Goal: Use online tool/utility: Utilize a website feature to perform a specific function

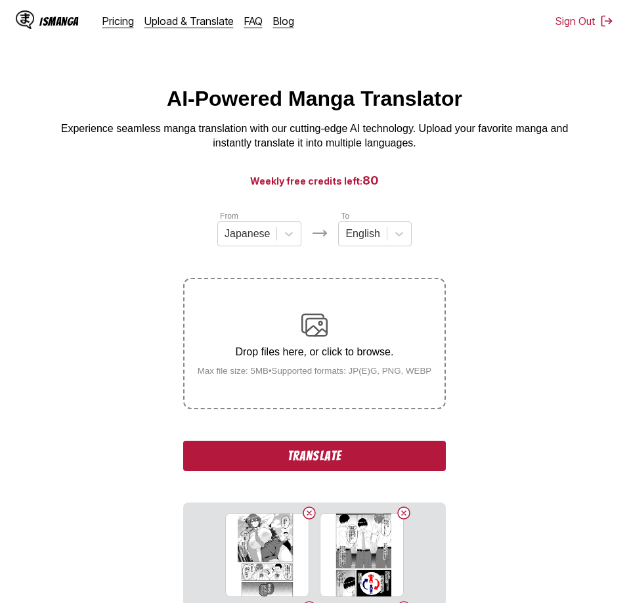
scroll to position [286, 0]
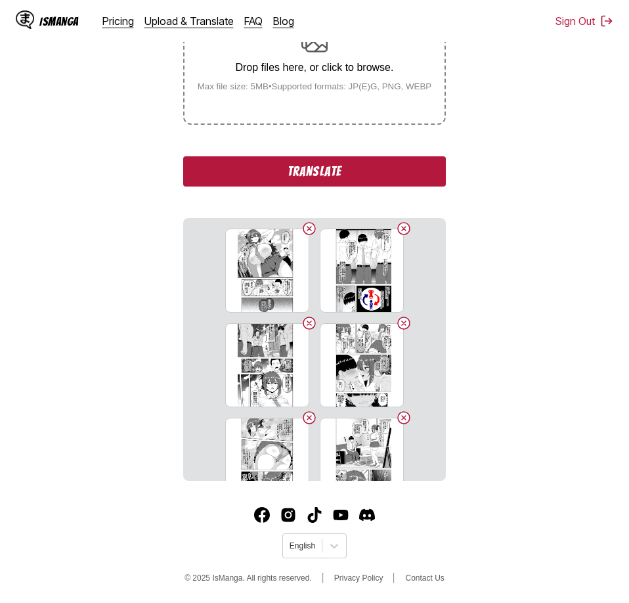
click at [370, 165] on button "Translate" at bounding box center [314, 171] width 263 height 30
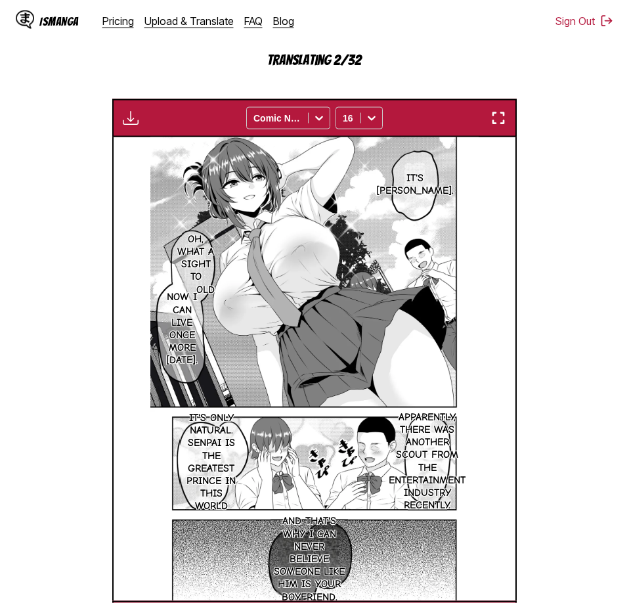
scroll to position [321, 0]
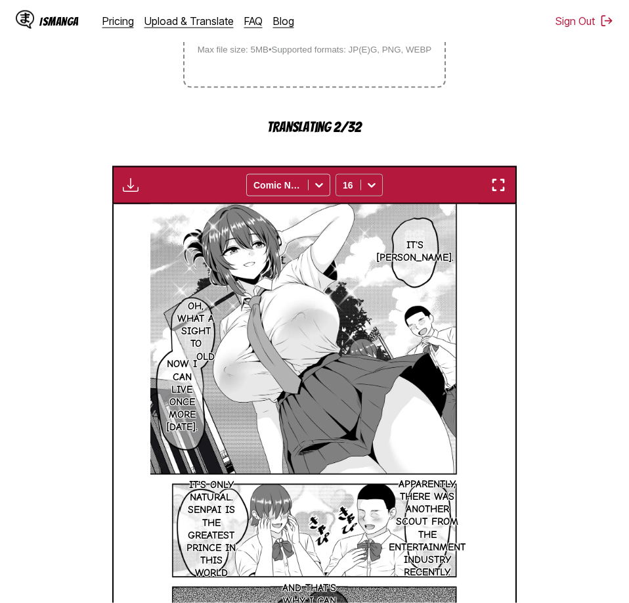
click at [370, 188] on icon at bounding box center [372, 185] width 8 height 5
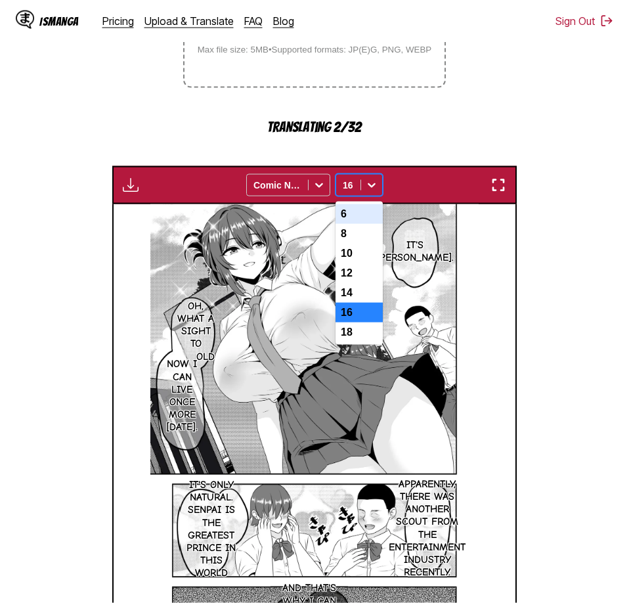
click at [536, 152] on section "From Japanese To English Drop files here, or click to browse. Max file size: 5M…" at bounding box center [315, 296] width 608 height 817
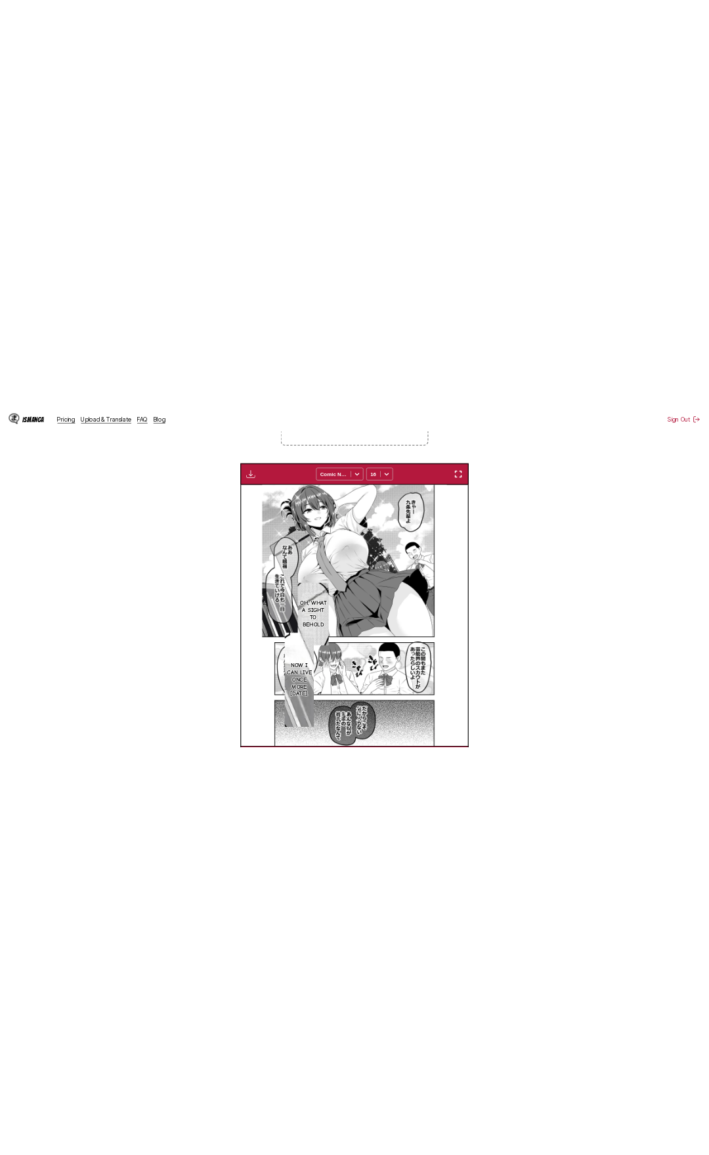
scroll to position [328, 0]
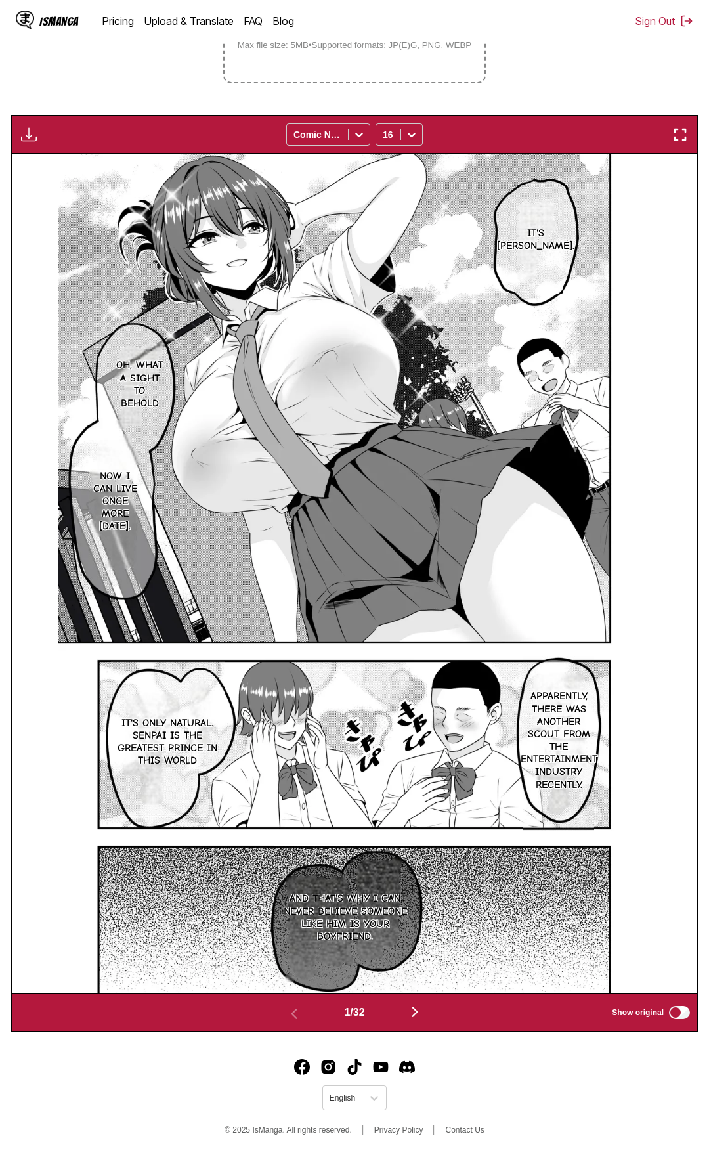
click at [106, 87] on section "From Japanese To English Drop files here, or click to browse. Max file size: 5M…" at bounding box center [355, 458] width 688 height 1149
click at [628, 146] on div "Download Panel Download All Comic Neue 16" at bounding box center [355, 134] width 688 height 39
click at [628, 140] on img "button" at bounding box center [680, 135] width 16 height 16
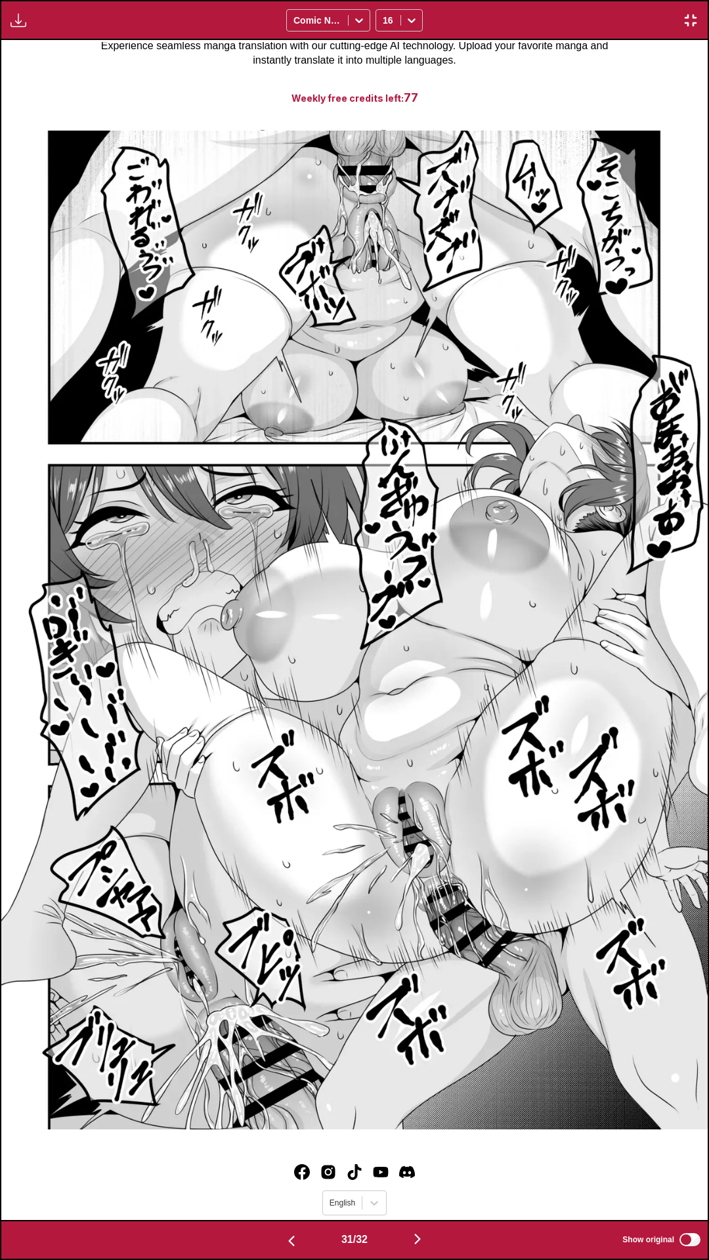
scroll to position [0, 0]
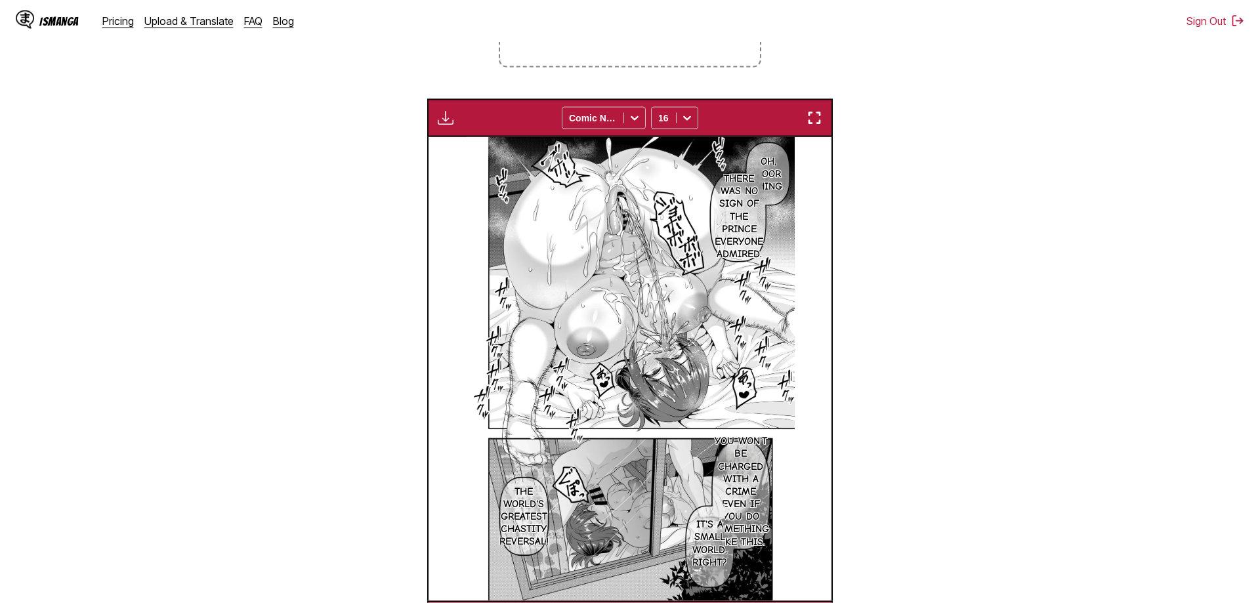
drag, startPoint x: 216, startPoint y: 331, endPoint x: 328, endPoint y: 128, distance: 232.1
click at [218, 329] on section "From Japanese To English Drop files here, or click to browse. Max file size: 5M…" at bounding box center [630, 253] width 1239 height 771
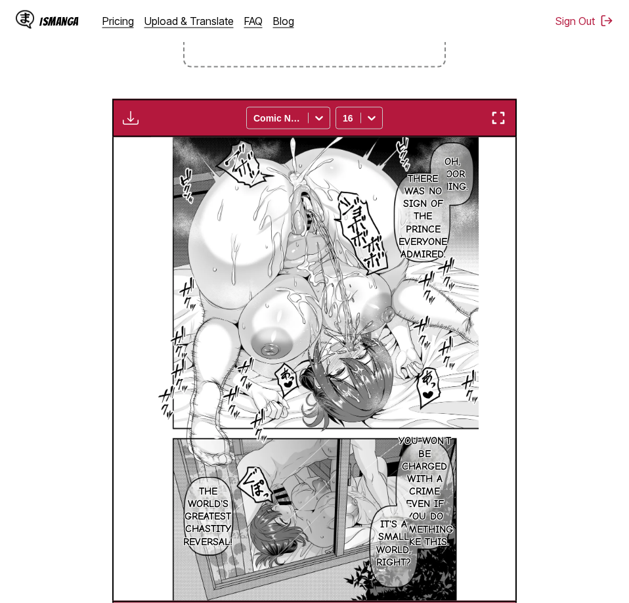
scroll to position [501, 0]
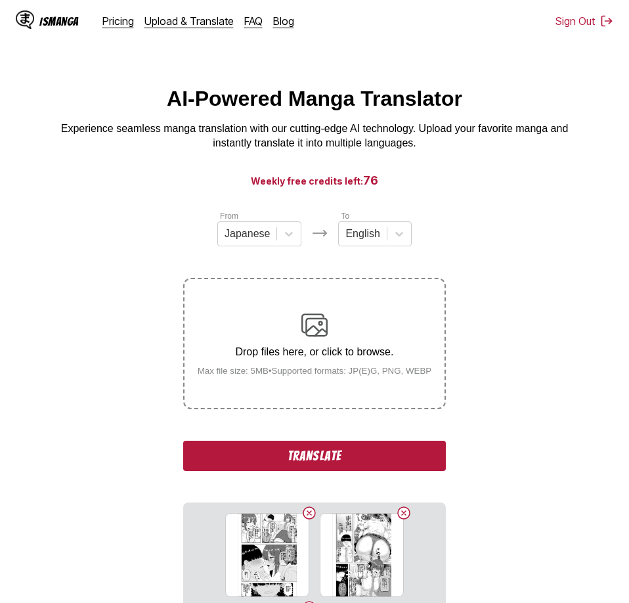
click at [337, 448] on button "Translate" at bounding box center [314, 455] width 263 height 30
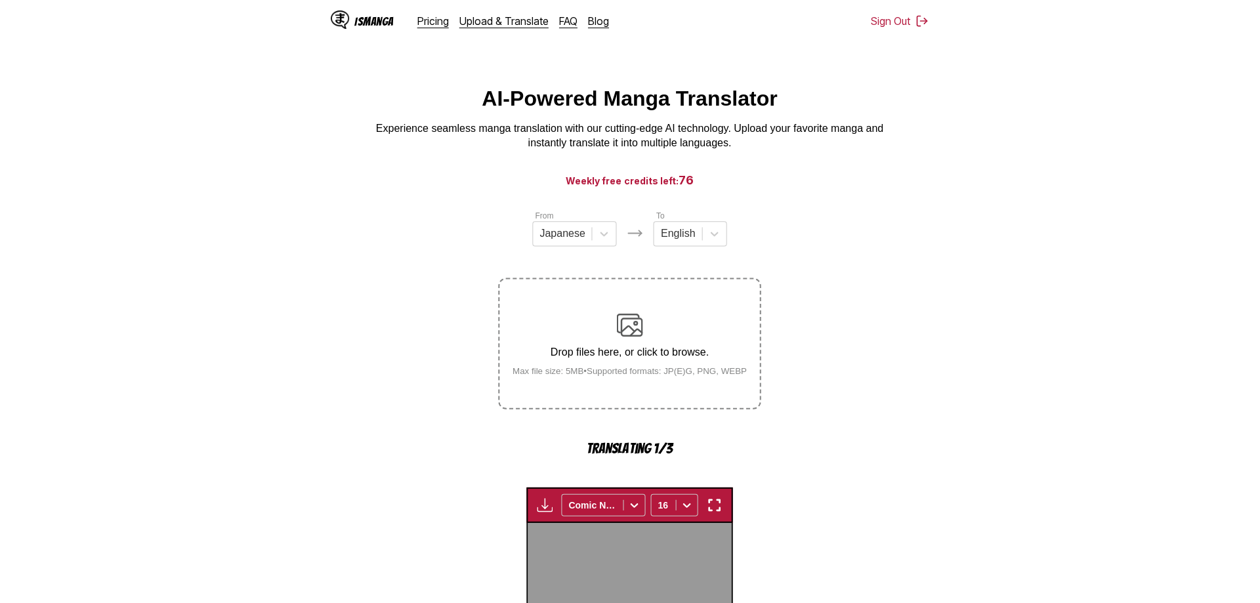
scroll to position [388, 0]
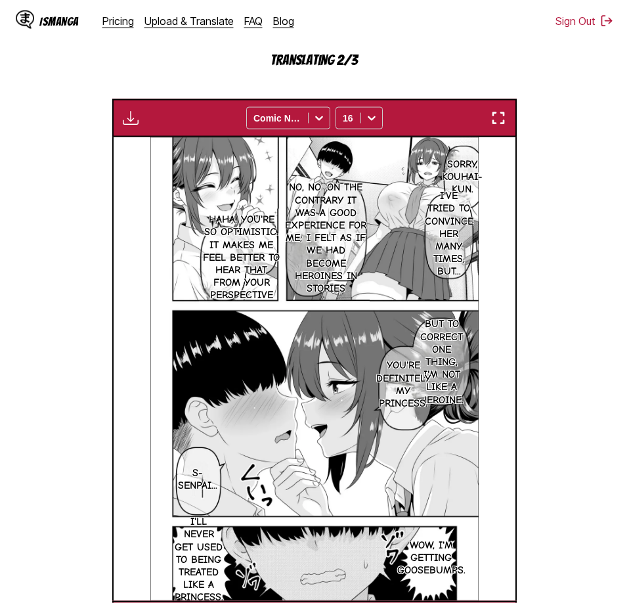
click at [564, 108] on section "From Japanese To English Drop files here, or click to browse. Max file size: 5M…" at bounding box center [315, 229] width 608 height 817
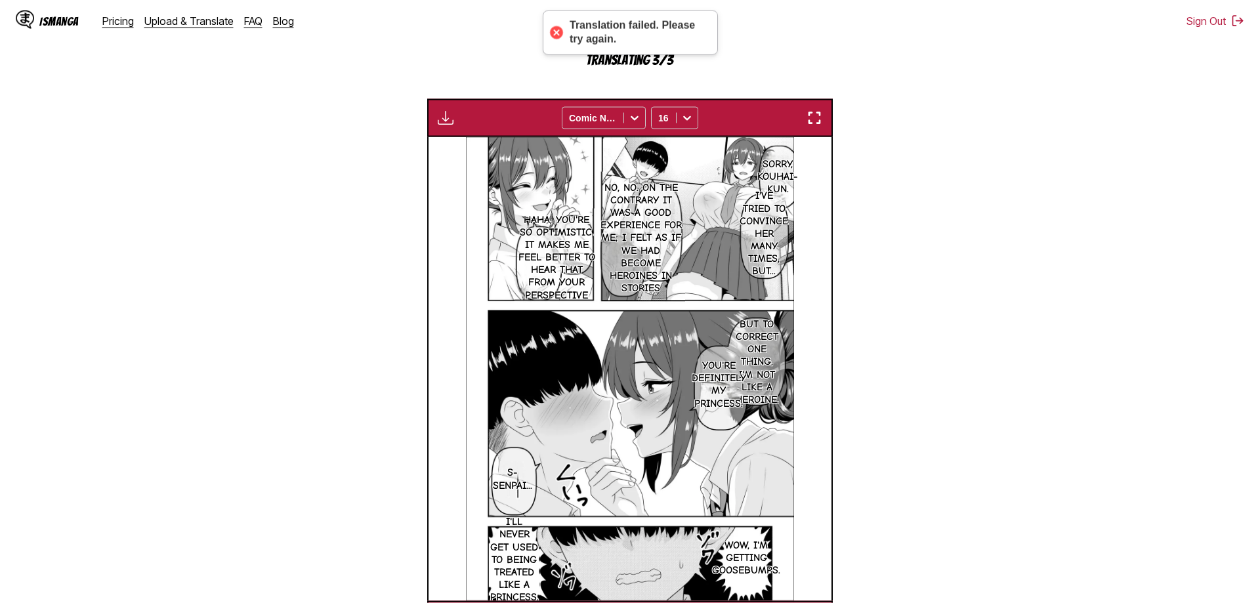
drag, startPoint x: 247, startPoint y: 203, endPoint x: 285, endPoint y: 224, distance: 43.2
click at [247, 203] on section "From Japanese To English Drop files here, or click to browse. Max file size: 5M…" at bounding box center [630, 230] width 1239 height 818
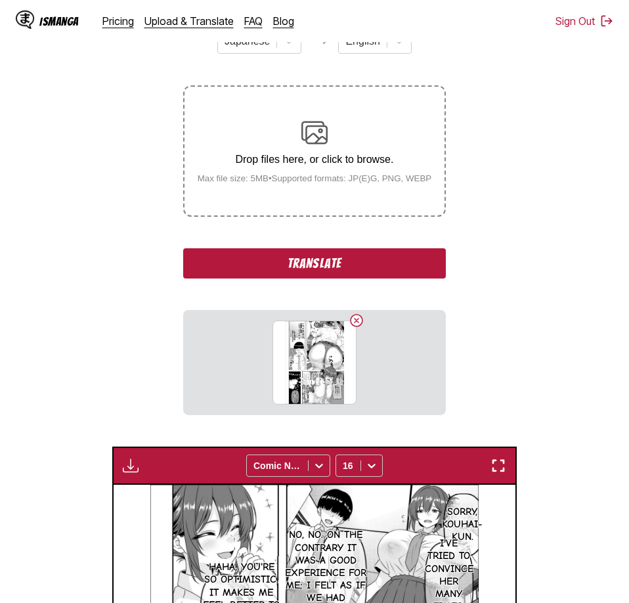
scroll to position [326, 0]
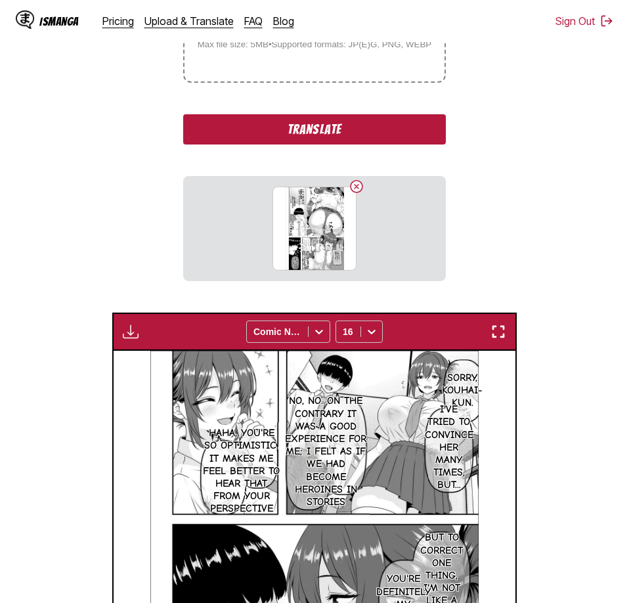
drag, startPoint x: 398, startPoint y: 122, endPoint x: 486, endPoint y: 199, distance: 117.3
click at [399, 121] on button "Translate" at bounding box center [314, 129] width 263 height 30
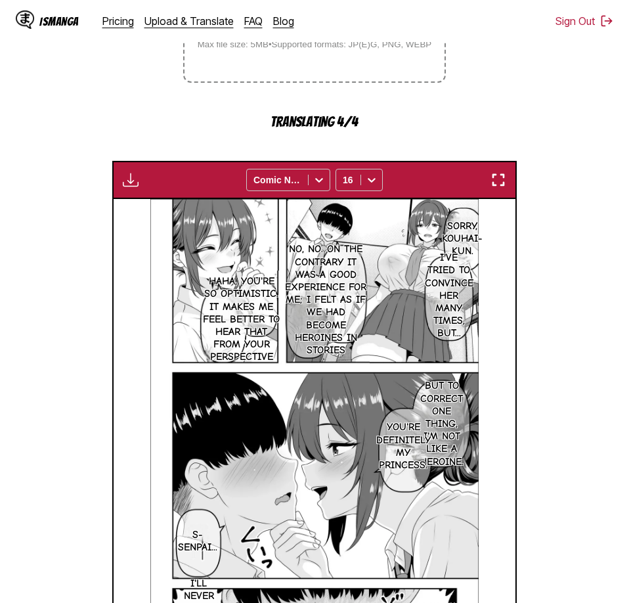
click at [586, 278] on section "From Japanese To English Drop files here, or click to browse. Max file size: 5M…" at bounding box center [315, 291] width 608 height 817
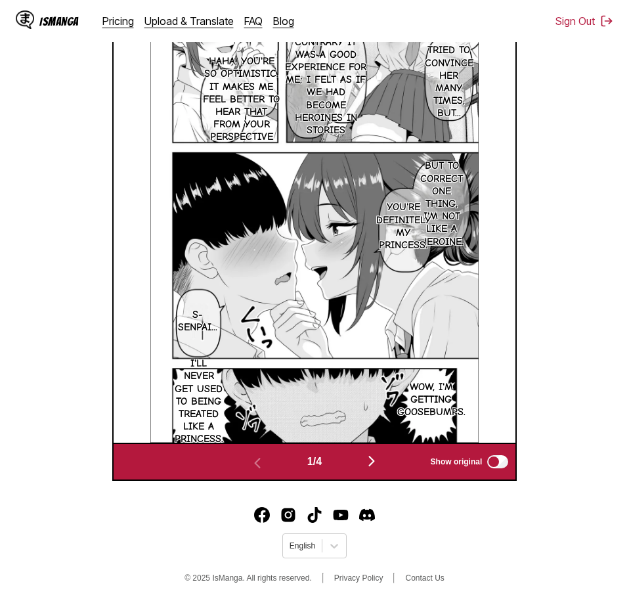
click at [376, 460] on img "button" at bounding box center [372, 461] width 16 height 16
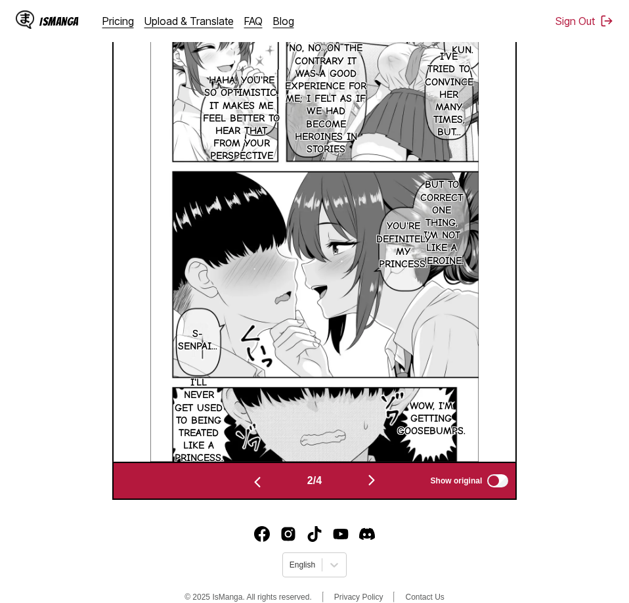
scroll to position [0, 402]
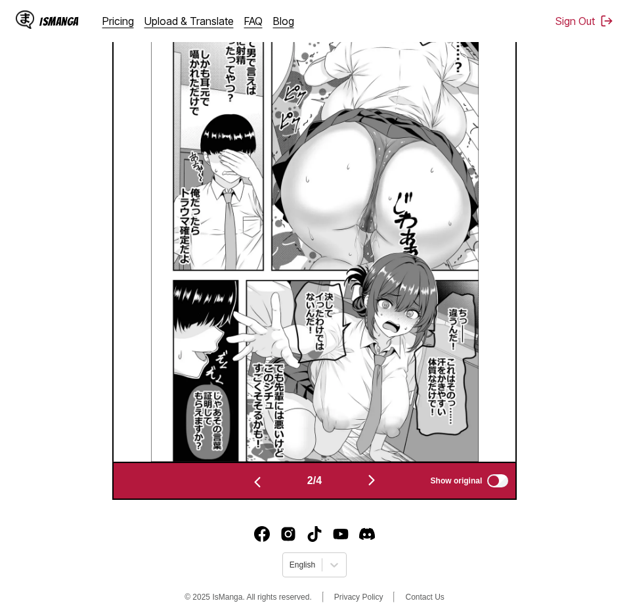
click at [376, 460] on img at bounding box center [315, 229] width 328 height 463
click at [371, 465] on div "2 / 4 Show original" at bounding box center [314, 480] width 405 height 38
click at [372, 478] on img "button" at bounding box center [372, 480] width 16 height 16
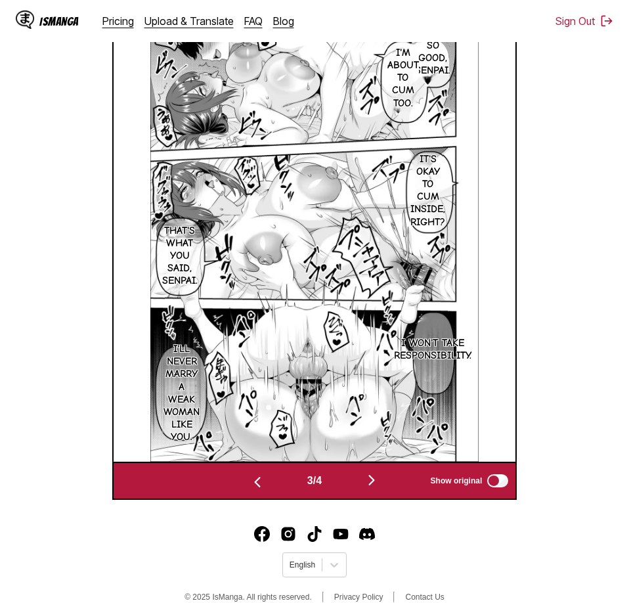
click at [373, 478] on img "button" at bounding box center [372, 480] width 16 height 16
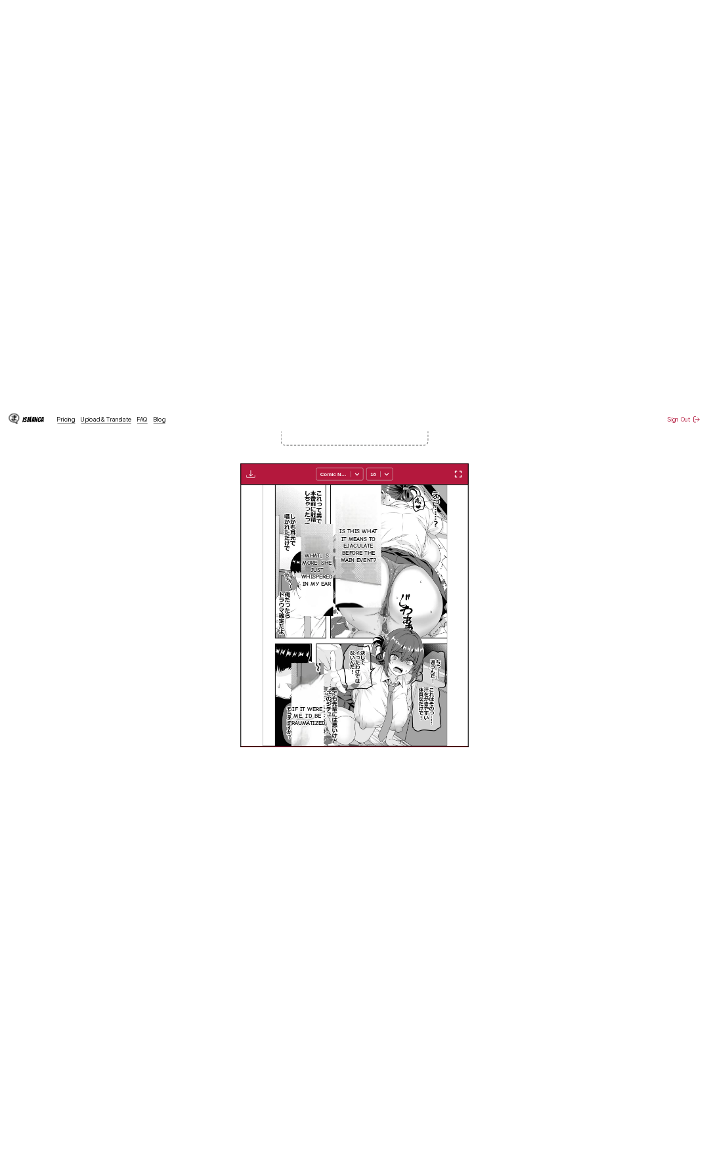
scroll to position [0, 2056]
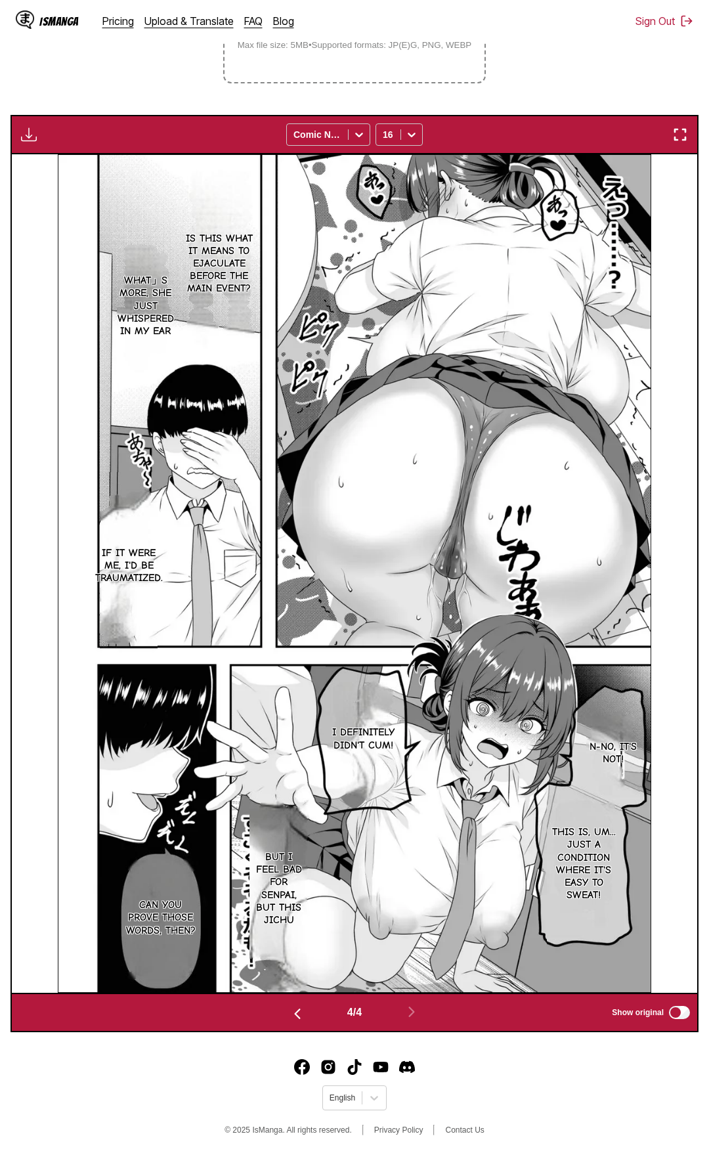
drag, startPoint x: 685, startPoint y: 119, endPoint x: 687, endPoint y: 131, distance: 12.6
click at [628, 123] on div "Download Panel Download All Comic Neue 16" at bounding box center [355, 134] width 688 height 39
click at [628, 131] on img "button" at bounding box center [680, 135] width 16 height 16
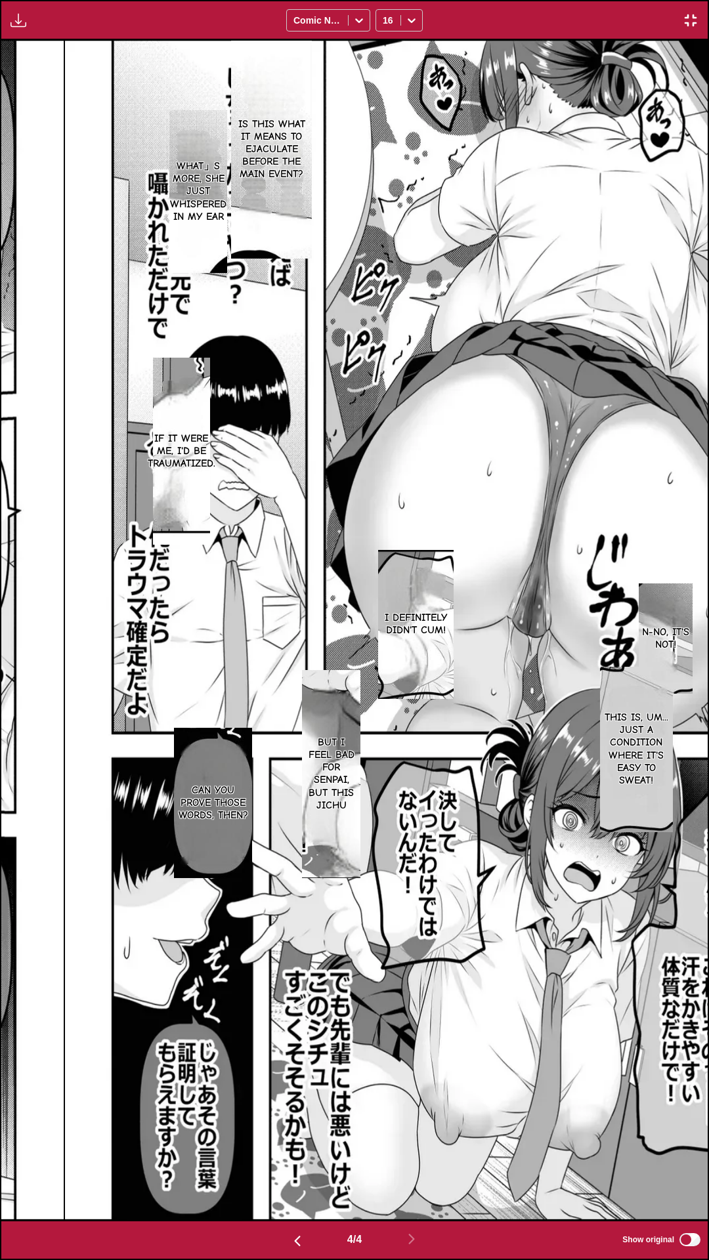
scroll to position [0, 2119]
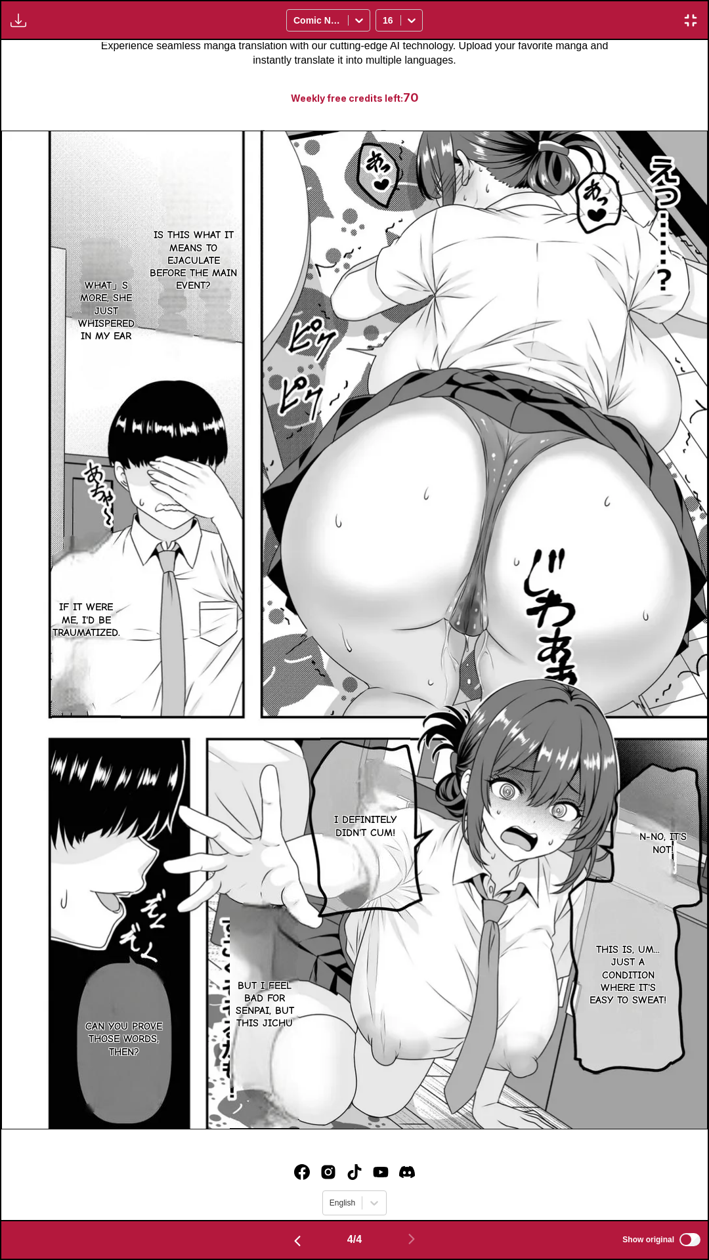
click at [547, 77] on div "Is this what it means to ejaculate before the main event? What」s more, she just…" at bounding box center [354, 630] width 706 height 1180
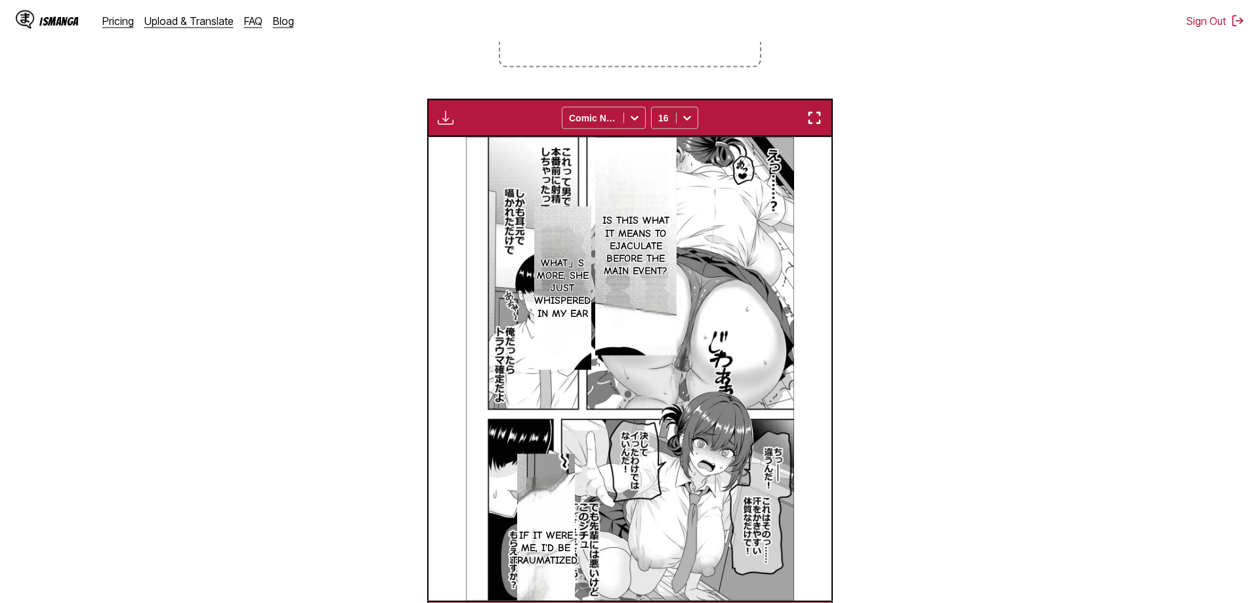
scroll to position [0, 805]
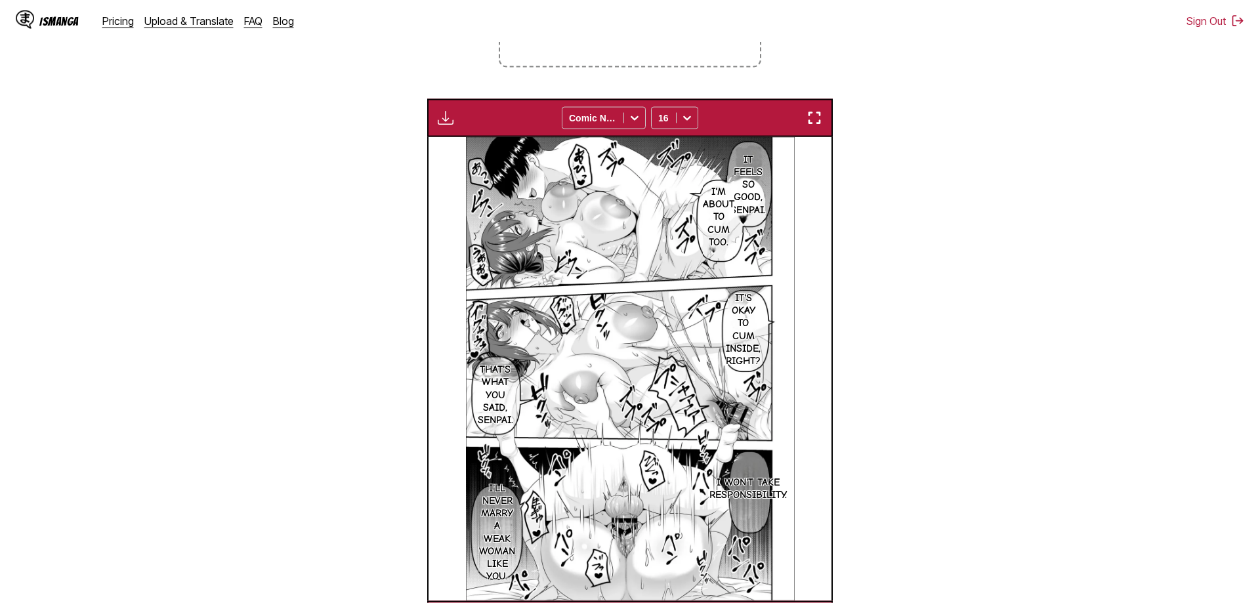
drag, startPoint x: 314, startPoint y: 125, endPoint x: 178, endPoint y: 1, distance: 184.5
click at [314, 125] on section "From Japanese To English Drop files here, or click to browse. Max file size: 5M…" at bounding box center [630, 253] width 1239 height 771
